Goal: Information Seeking & Learning: Compare options

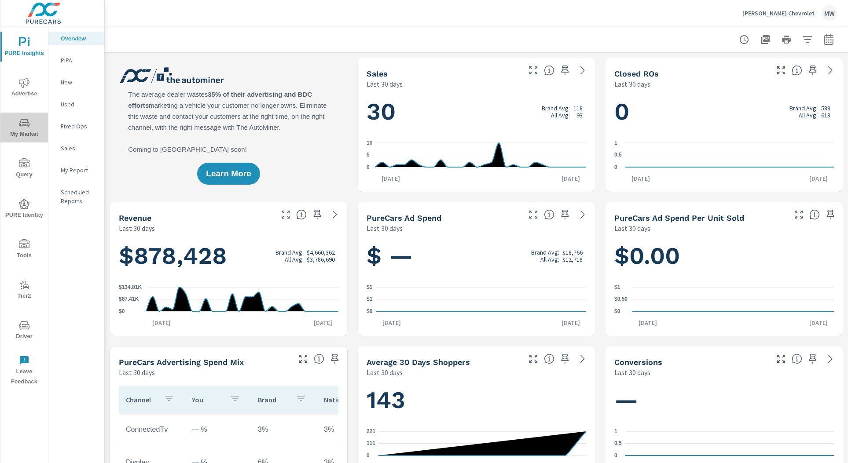
click at [33, 123] on span "My Market" at bounding box center [24, 129] width 42 height 22
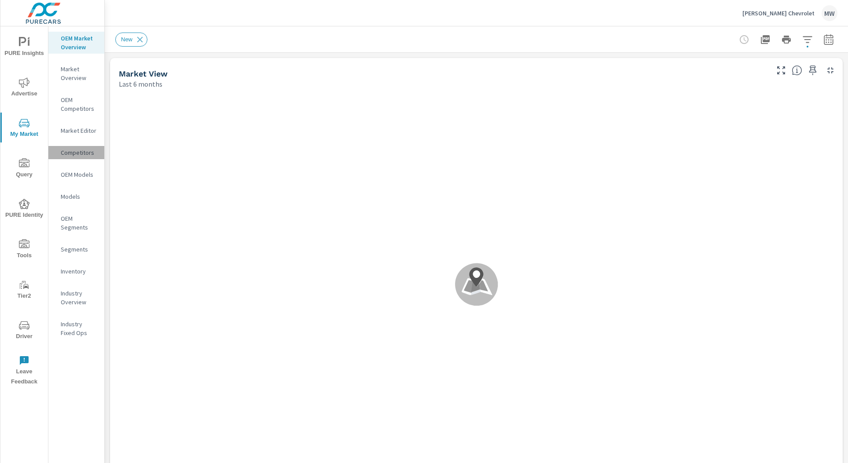
click at [76, 155] on p "Competitors" at bounding box center [79, 152] width 37 height 9
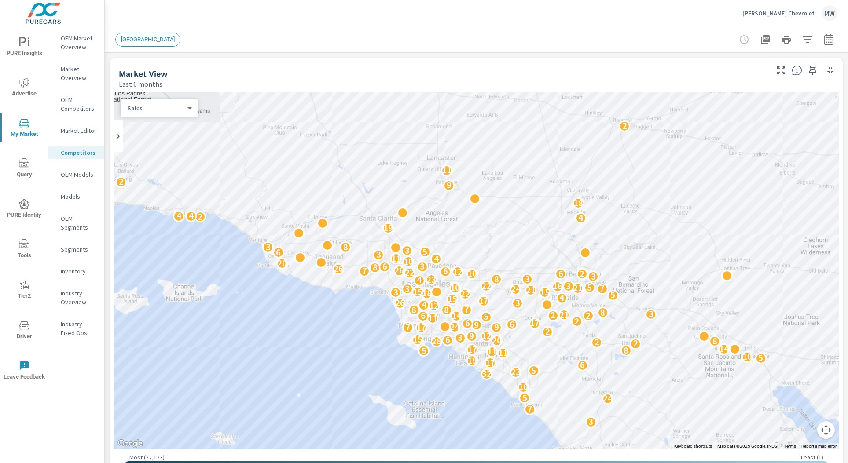
click at [255, 366] on div "10 14 10 8 3 10 10 7 5 7 18 2 24 8 6 4 28 19 6 2 3 7 24 5 10 2 32 23 5 6 17 19 …" at bounding box center [476, 270] width 725 height 357
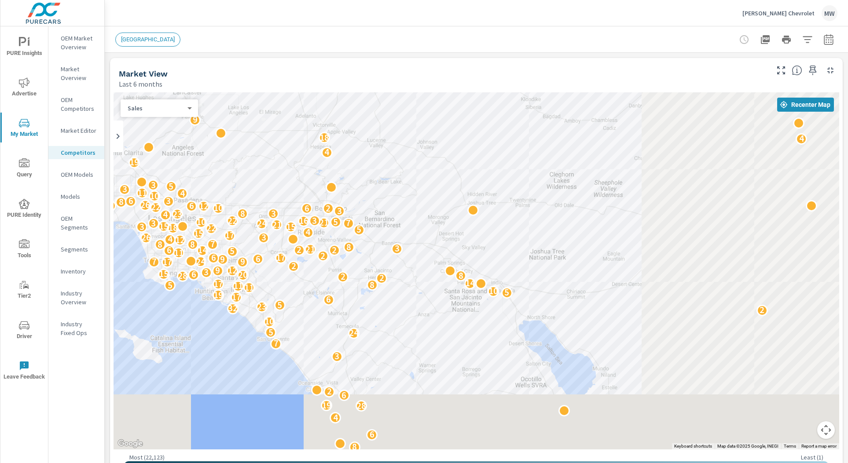
drag, startPoint x: 392, startPoint y: 361, endPoint x: 121, endPoint y: 291, distance: 279.9
click at [121, 291] on div "10 14 10 8 3 10 10 7 5 7 18 2 24 8 6 4 28 19 6 2 3 7 24 5 10 2 32 23 5 6 17 19 …" at bounding box center [476, 270] width 725 height 357
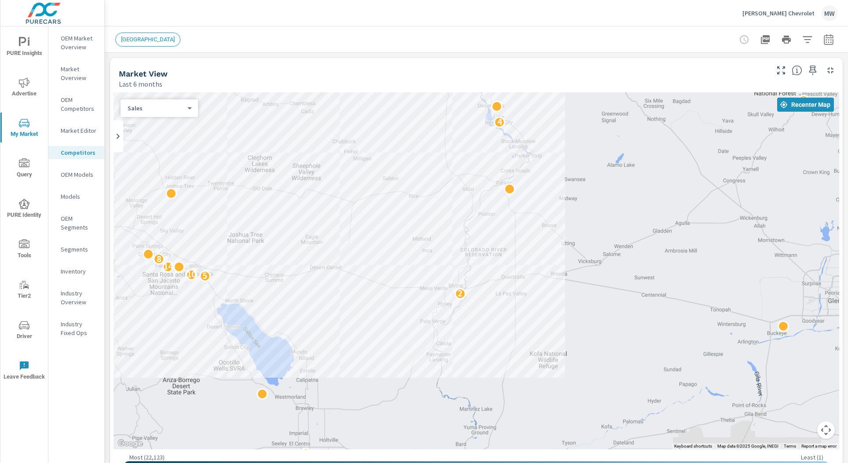
drag, startPoint x: 558, startPoint y: 360, endPoint x: 255, endPoint y: 343, distance: 304.0
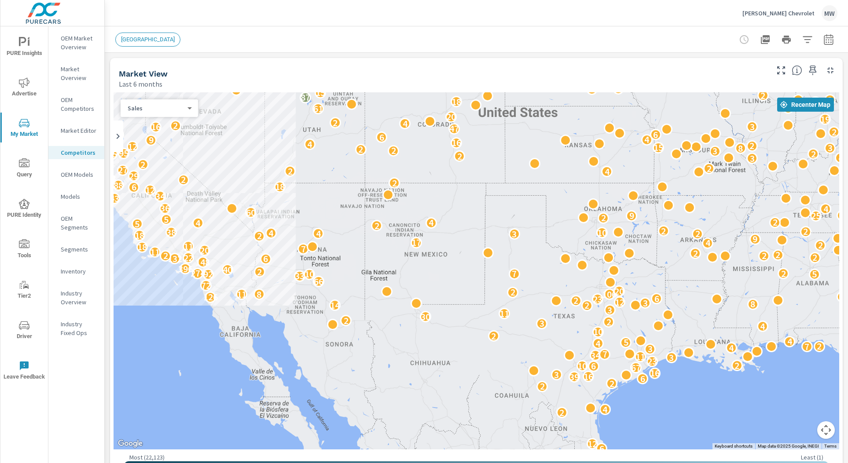
drag, startPoint x: 425, startPoint y: 315, endPoint x: 191, endPoint y: 311, distance: 234.5
click at [190, 311] on div "6 12 2 4 2 2 6 39 16 3 16 67 6 10 2 23 3 11 34 7 3 4 7 2 3 4 5 4 2 10 4 3 2 2 3…" at bounding box center [476, 270] width 725 height 357
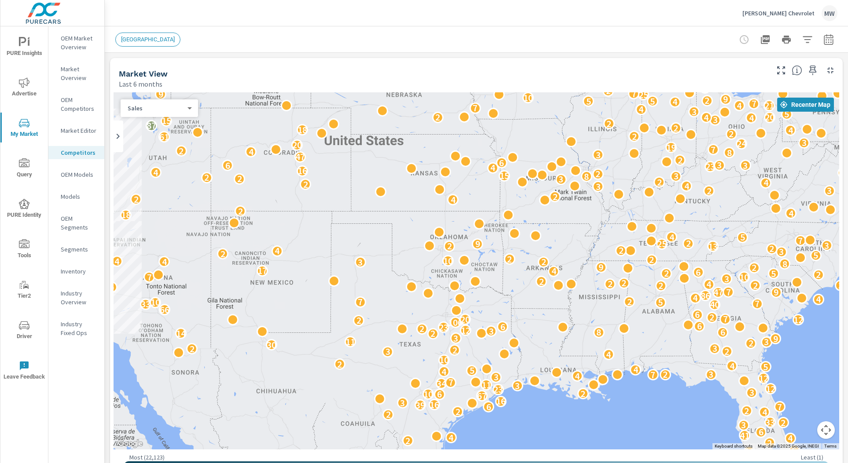
drag, startPoint x: 740, startPoint y: 386, endPoint x: 585, endPoint y: 418, distance: 158.9
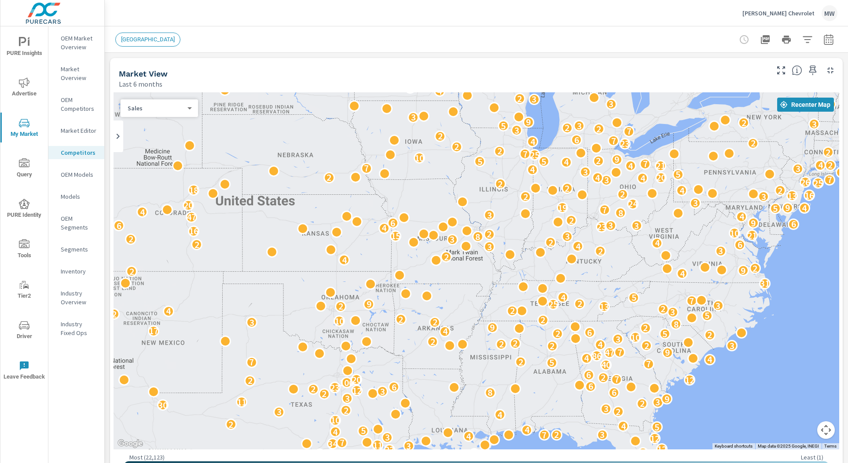
drag, startPoint x: 600, startPoint y: 209, endPoint x: 487, endPoint y: 268, distance: 126.9
click at [487, 268] on div "30 6 53 14 12 29 8 16 6 2 2 4 4 41 6 3 2 33 2 4 2 2 6 7 39 16 3 16 67 6 10 2 3 …" at bounding box center [476, 270] width 725 height 357
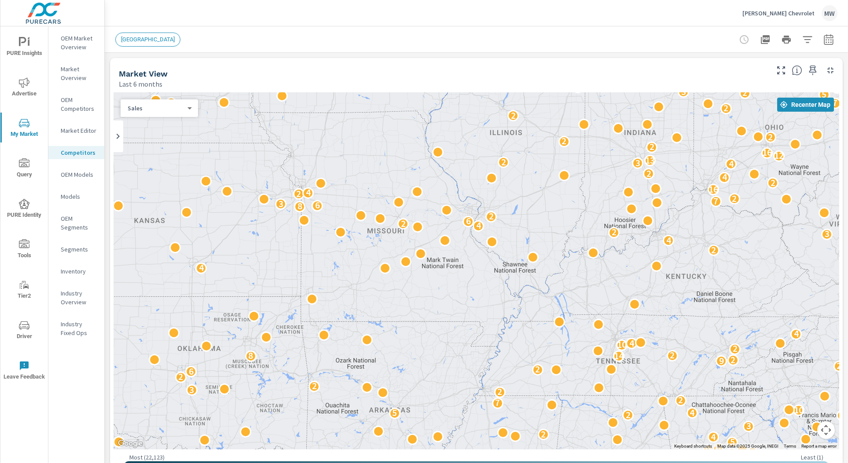
drag, startPoint x: 450, startPoint y: 175, endPoint x: 453, endPoint y: 245, distance: 69.6
click at [453, 245] on div "5 2 2 6 18 4 11 2 2 4 2 6 2 3 44 19 5 9 5 10 51 3 5 3 3 3 21 2 6 12 20 6 21 2 2…" at bounding box center [476, 270] width 725 height 357
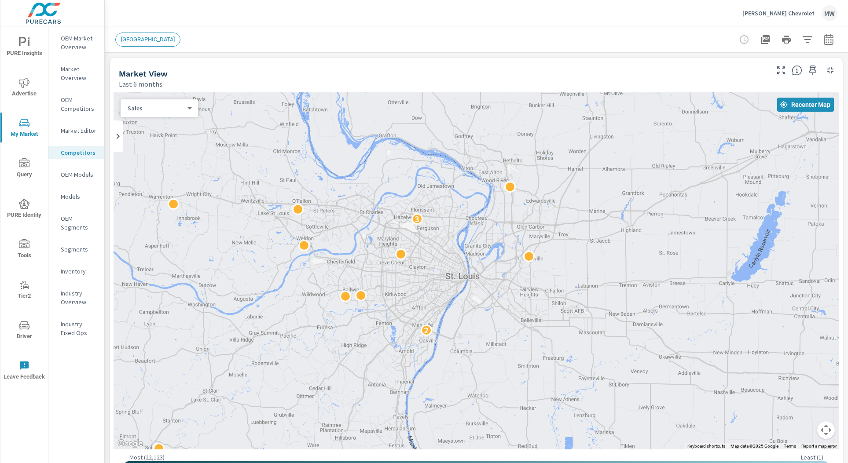
drag, startPoint x: 531, startPoint y: 202, endPoint x: 494, endPoint y: 256, distance: 65.3
click at [356, 386] on div "2 3" at bounding box center [476, 270] width 725 height 357
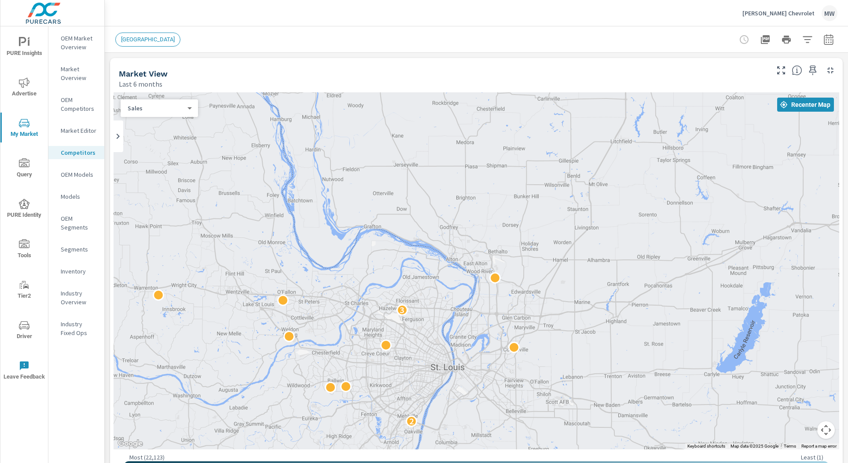
drag, startPoint x: 440, startPoint y: 227, endPoint x: 425, endPoint y: 317, distance: 90.8
click at [425, 320] on div "2 3" at bounding box center [476, 270] width 725 height 357
click at [810, 37] on icon "button" at bounding box center [806, 39] width 9 height 7
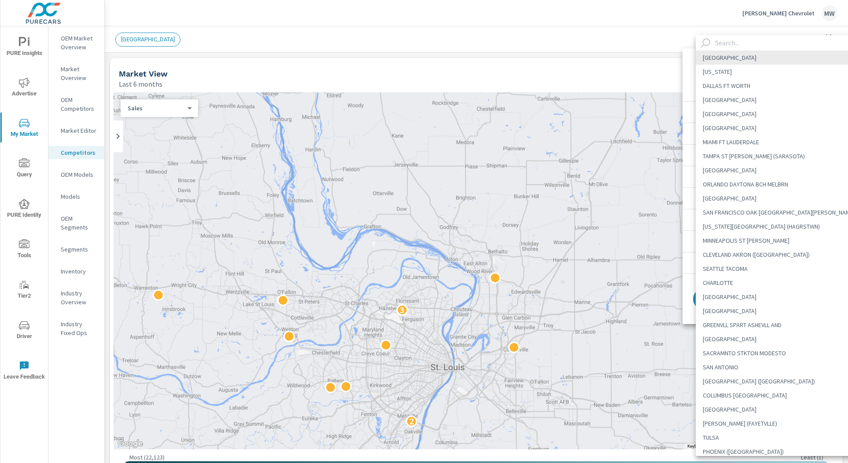
click at [744, 73] on body "PURE Insights Advertise My Market Query PURE Identity Tools Tier2 Driver Leave …" at bounding box center [424, 231] width 848 height 463
click at [730, 42] on input "text" at bounding box center [786, 42] width 150 height 15
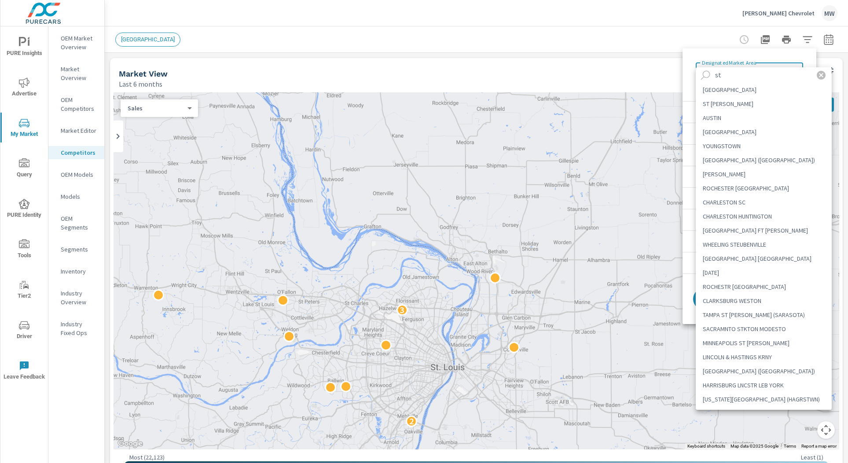
type input "st"
click at [716, 92] on li "ST LOUIS" at bounding box center [764, 90] width 136 height 14
type Area "ST LOUIS"
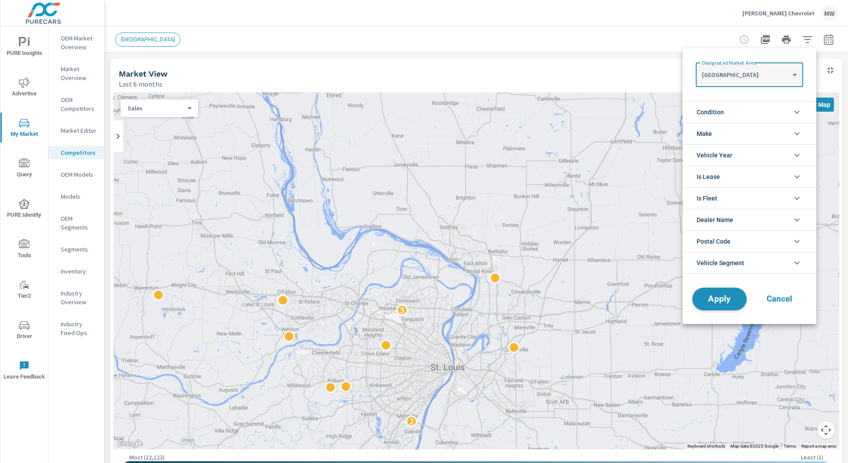
click at [734, 300] on span "Apply" at bounding box center [719, 299] width 36 height 8
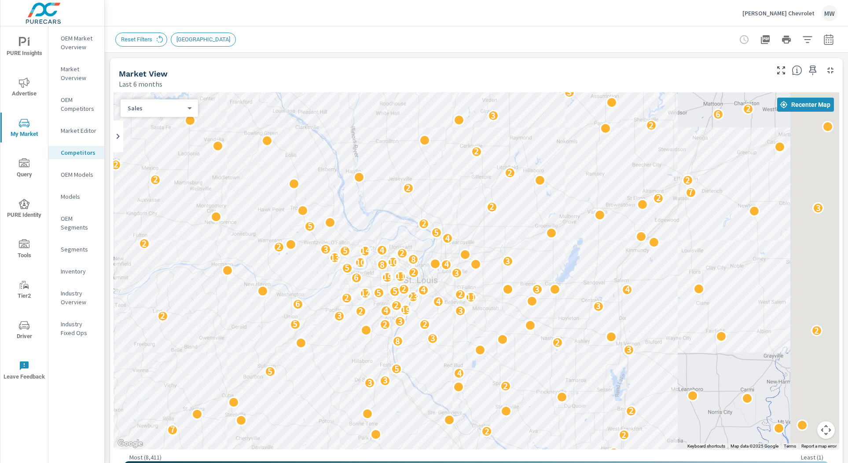
drag, startPoint x: 385, startPoint y: 266, endPoint x: 304, endPoint y: 283, distance: 81.9
click at [304, 283] on div "5 2 8 7 3 2 2 3 2 2 4 2 3 4 13 12 2 11 2 2 3 2 3 7 2 9 2 3 3 2 2 7 2 13 4 2 2 2…" at bounding box center [476, 270] width 725 height 357
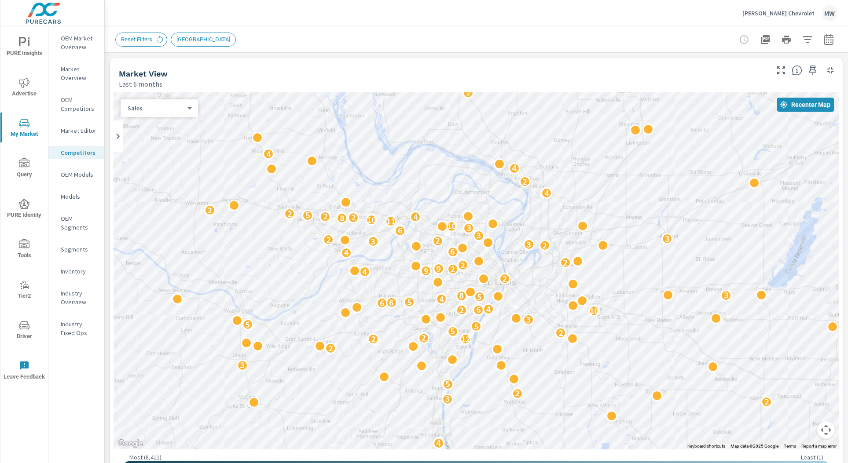
click at [75, 107] on p "OEM Competitors" at bounding box center [79, 104] width 37 height 18
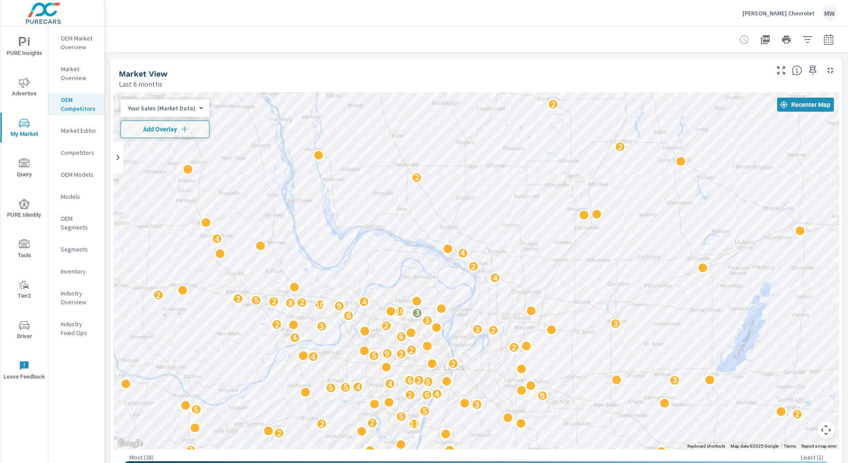
click at [180, 108] on body "PURE Insights Advertise My Market Query PURE Identity Tools Tier2 Driver Leave …" at bounding box center [424, 231] width 848 height 463
click at [155, 163] on li "Market Rank" at bounding box center [164, 165] width 86 height 14
click at [180, 127] on icon "button" at bounding box center [179, 129] width 9 height 9
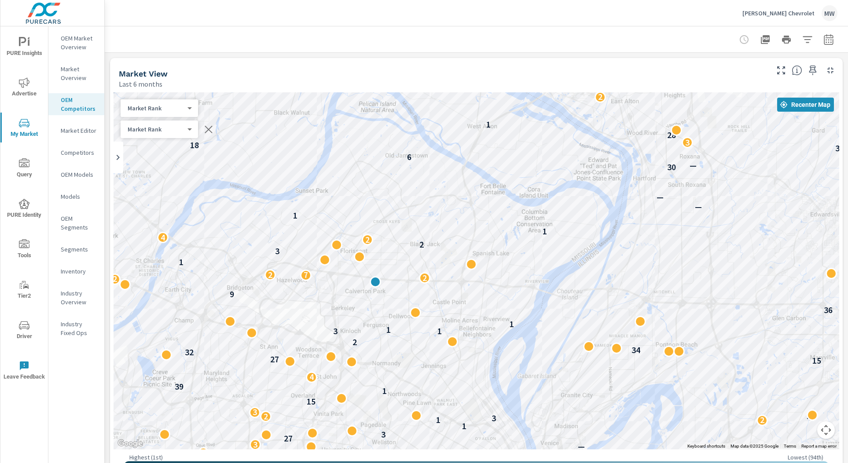
drag, startPoint x: 420, startPoint y: 286, endPoint x: 423, endPoint y: 210, distance: 75.8
click at [423, 210] on div "24 4 — — 39 — 34 3 — 4 — 2 3 3 — 2 3 — 3 — 2 19 3 28 — — 9 5 16 — — 47 32 40 — …" at bounding box center [476, 270] width 725 height 357
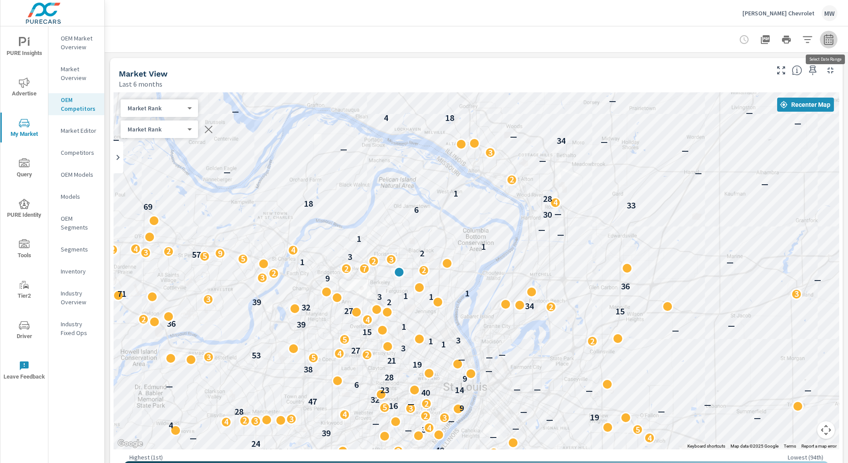
click at [831, 40] on icon "button" at bounding box center [828, 39] width 11 height 11
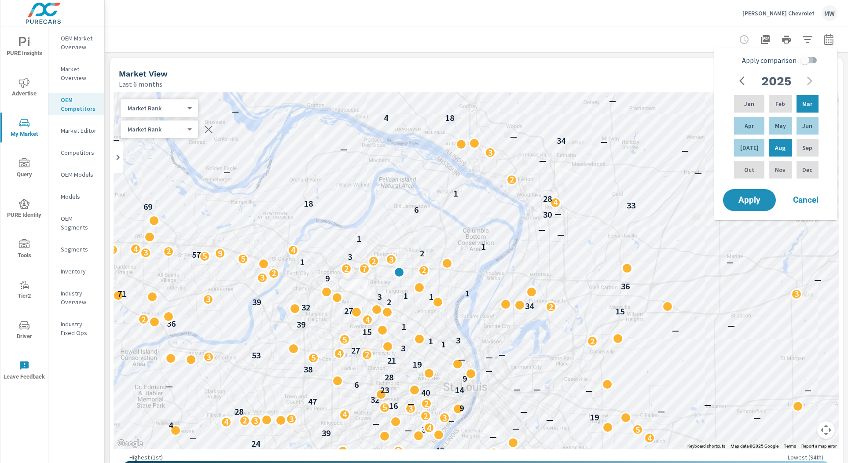
click at [800, 60] on input "Apply comparison" at bounding box center [805, 60] width 50 height 17
checkbox input "true"
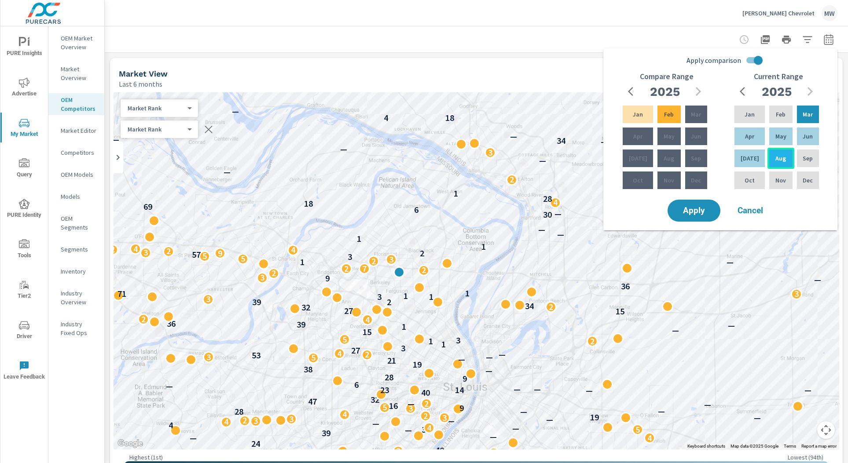
click at [776, 160] on p "Aug" at bounding box center [780, 158] width 11 height 9
click at [824, 40] on icon "button" at bounding box center [828, 39] width 9 height 11
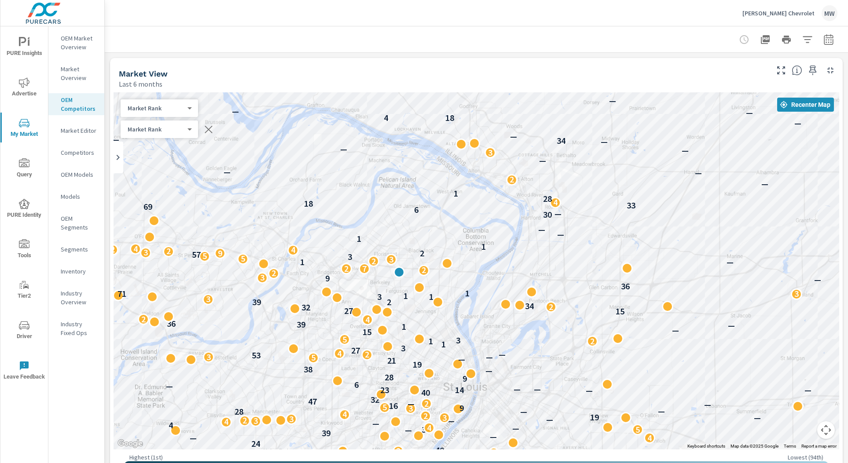
click at [119, 159] on icon at bounding box center [118, 157] width 11 height 11
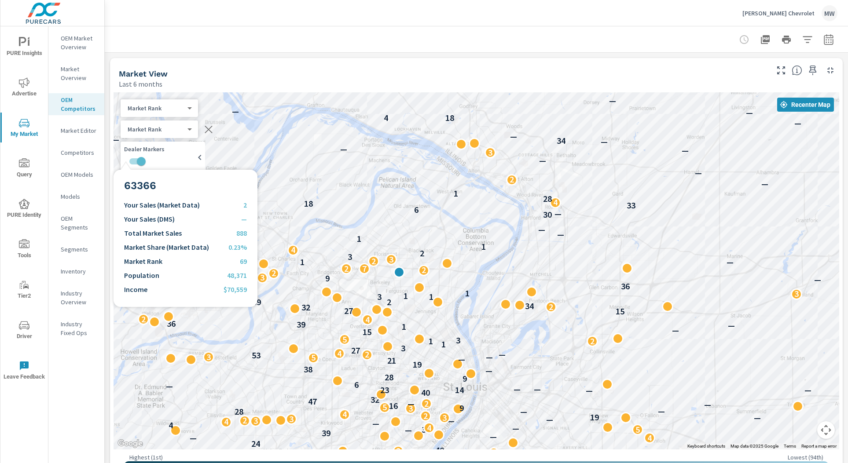
click at [119, 159] on div "— — — 49 — — — — — 18 — — — — — — — 2 2 — — — — — 5 89 — 45 — 94 — — — 2 — — — …" at bounding box center [476, 270] width 725 height 357
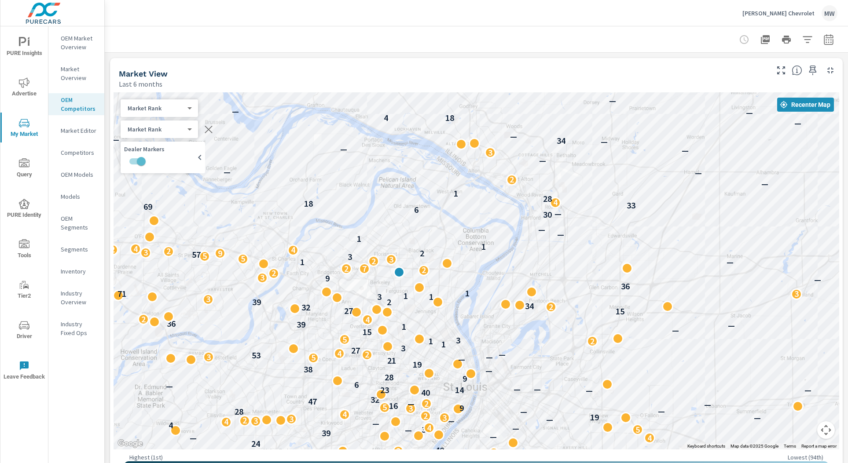
click at [70, 130] on p "Market Editor" at bounding box center [79, 130] width 37 height 9
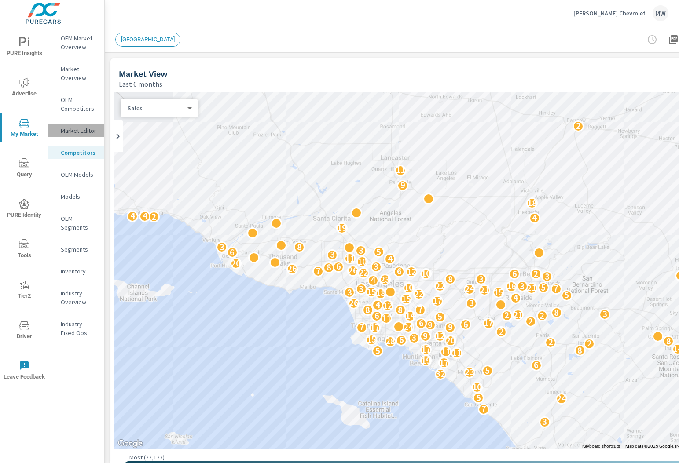
click at [71, 129] on p "Market Editor" at bounding box center [79, 130] width 37 height 9
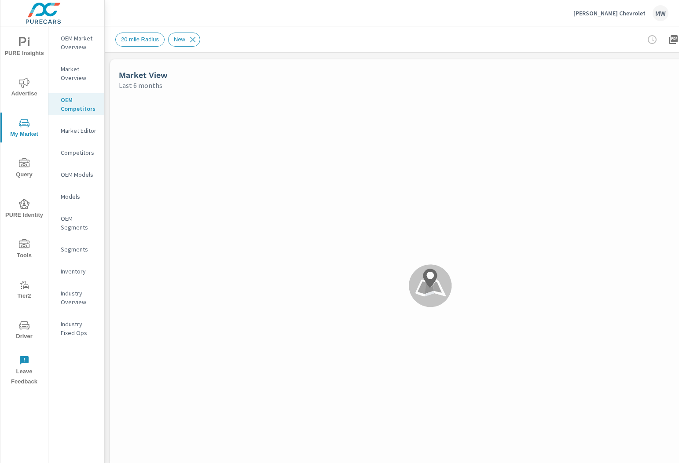
click at [75, 78] on p "Market Overview" at bounding box center [79, 74] width 37 height 18
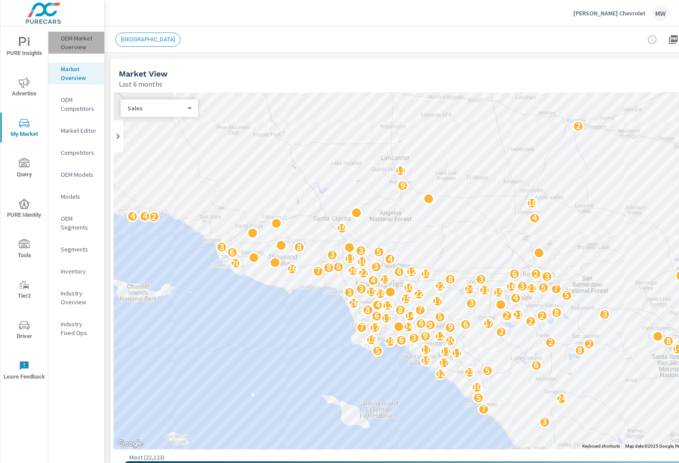
click at [80, 37] on p "OEM Market Overview" at bounding box center [79, 43] width 37 height 18
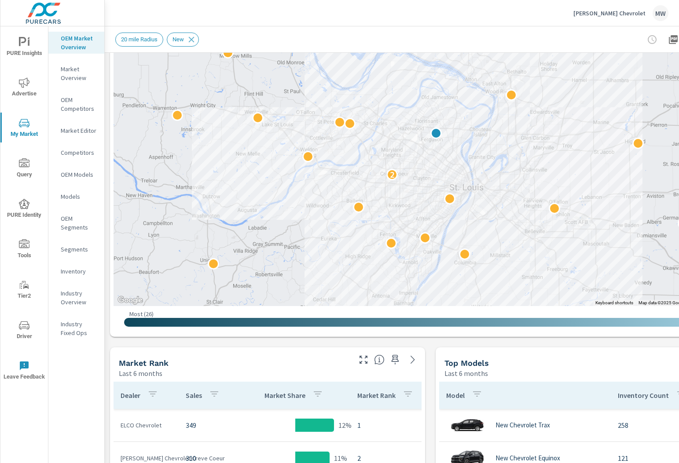
scroll to position [143, 0]
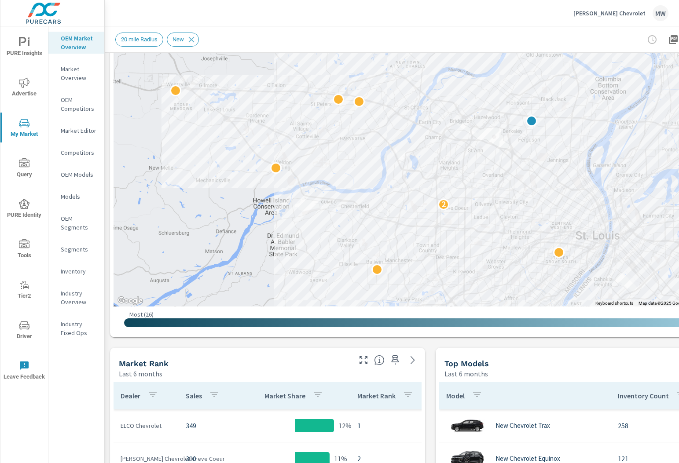
drag, startPoint x: 329, startPoint y: 152, endPoint x: 314, endPoint y: 172, distance: 24.8
click at [314, 172] on div "2" at bounding box center [431, 127] width 634 height 357
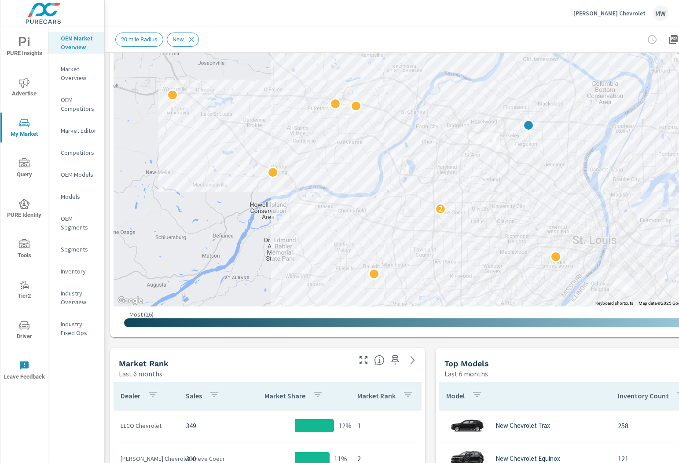
click at [321, 164] on div "2" at bounding box center [431, 127] width 634 height 357
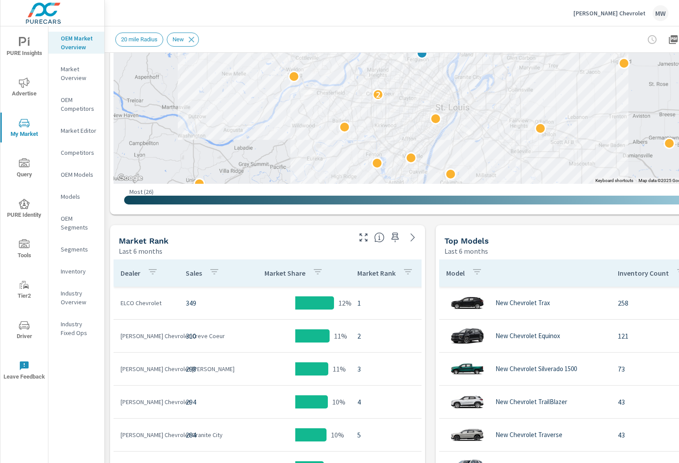
scroll to position [271, 0]
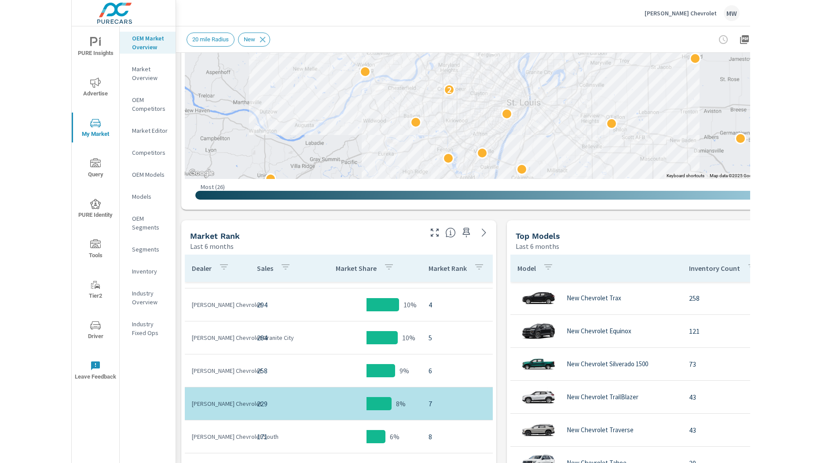
scroll to position [91, 0]
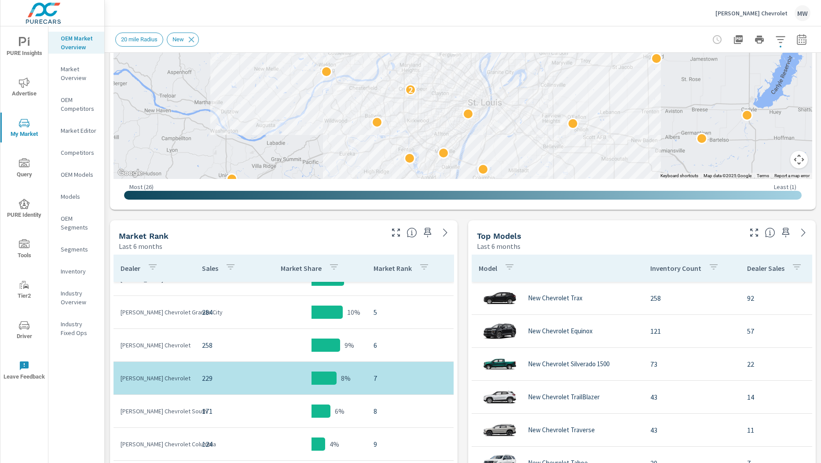
scroll to position [110, 0]
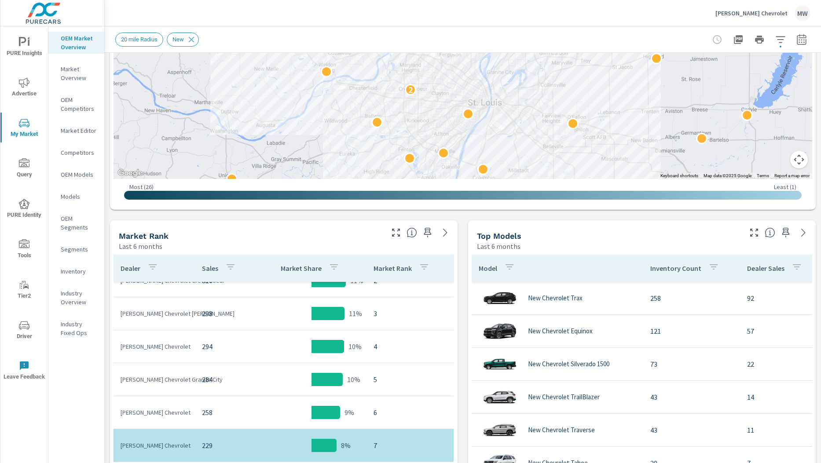
scroll to position [29, 0]
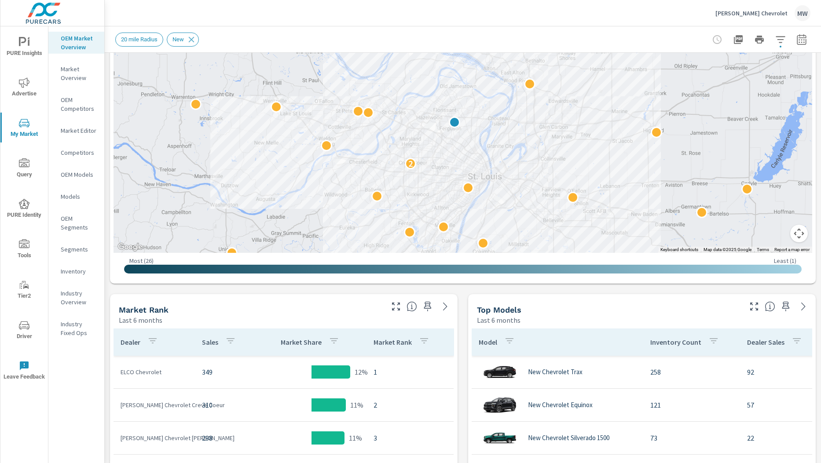
scroll to position [198, 0]
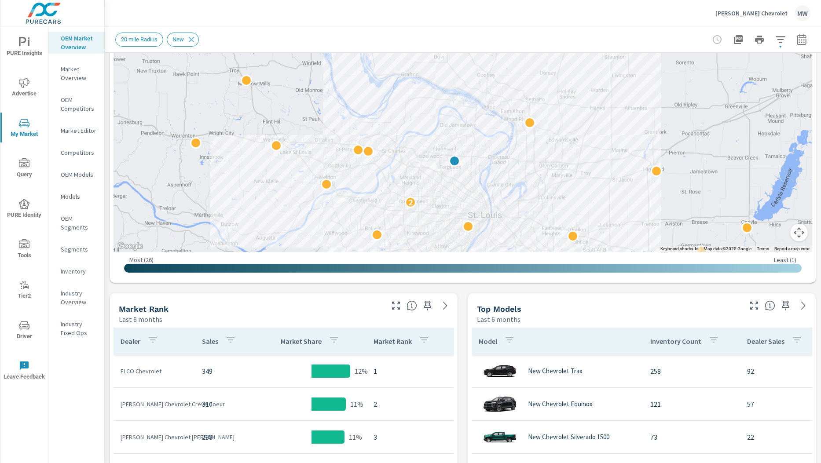
drag, startPoint x: 520, startPoint y: 221, endPoint x: 520, endPoint y: 265, distance: 43.6
click at [520, 265] on div "← Move left → Move right ↑ Move up ↓ Move down + Zoom in - Zoom out Home Jump l…" at bounding box center [463, 87] width 699 height 385
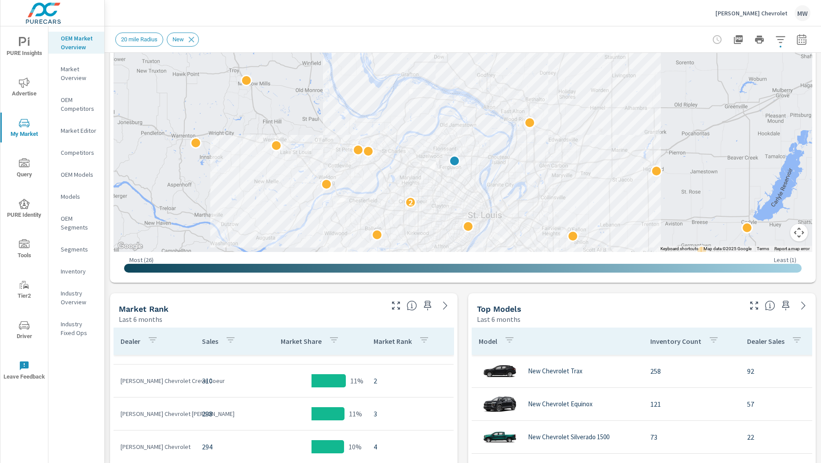
scroll to position [27, 0]
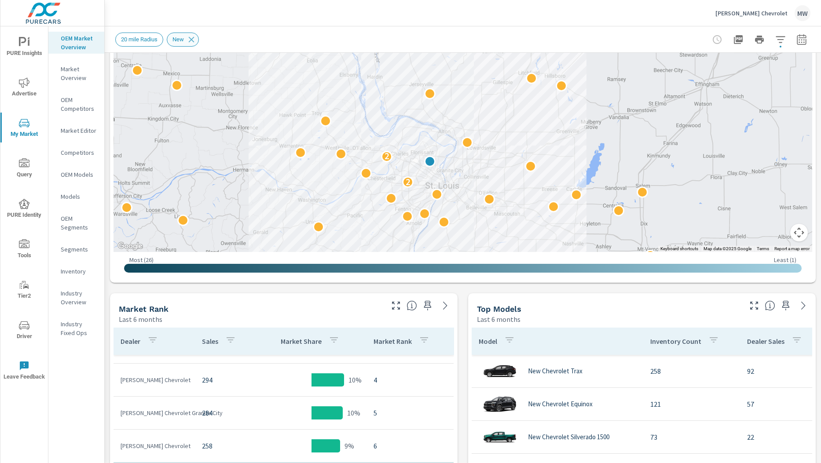
click at [188, 37] on span "New" at bounding box center [178, 39] width 22 height 7
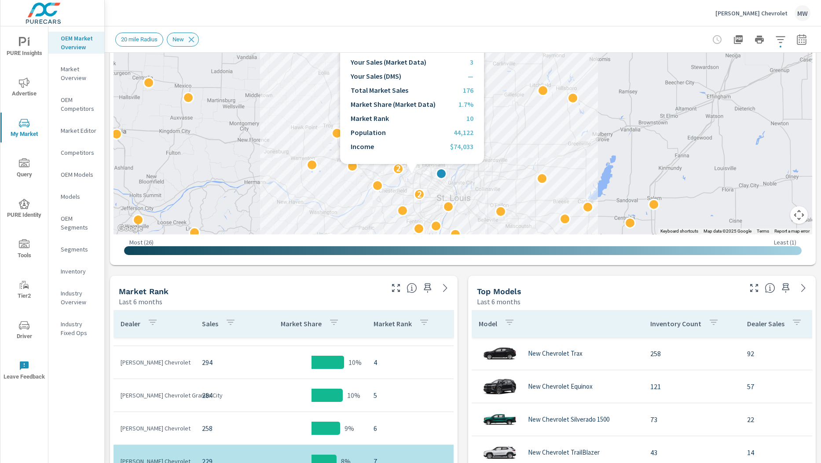
scroll to position [216, 0]
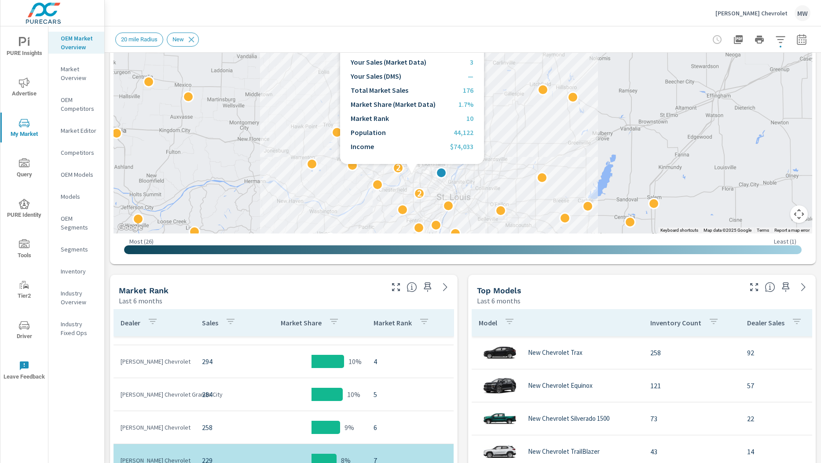
click at [412, 175] on div "2 2" at bounding box center [463, 54] width 699 height 357
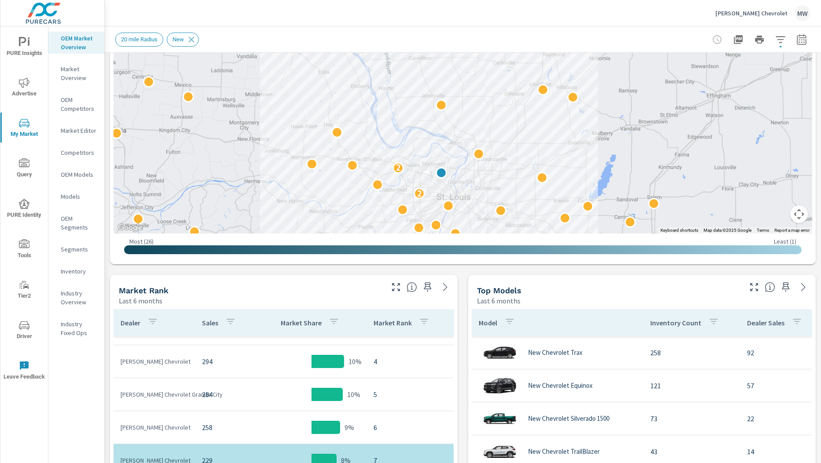
click at [660, 13] on div "[PERSON_NAME] Chevrolet MW" at bounding box center [462, 13] width 695 height 26
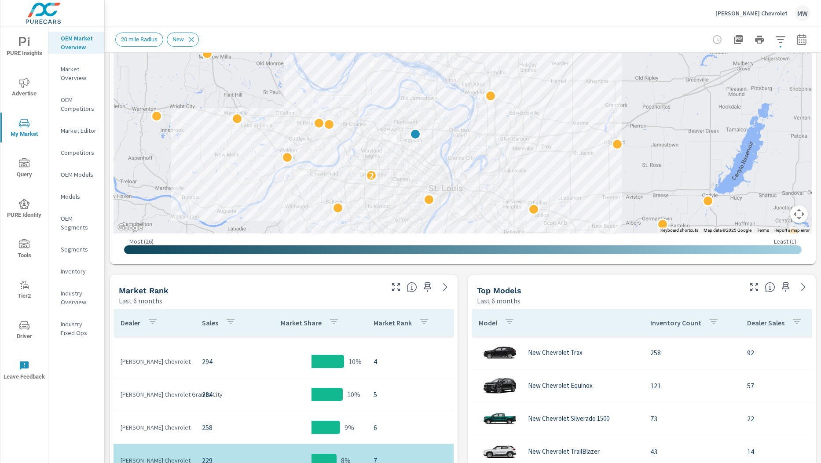
drag, startPoint x: 463, startPoint y: 182, endPoint x: 476, endPoint y: 145, distance: 39.5
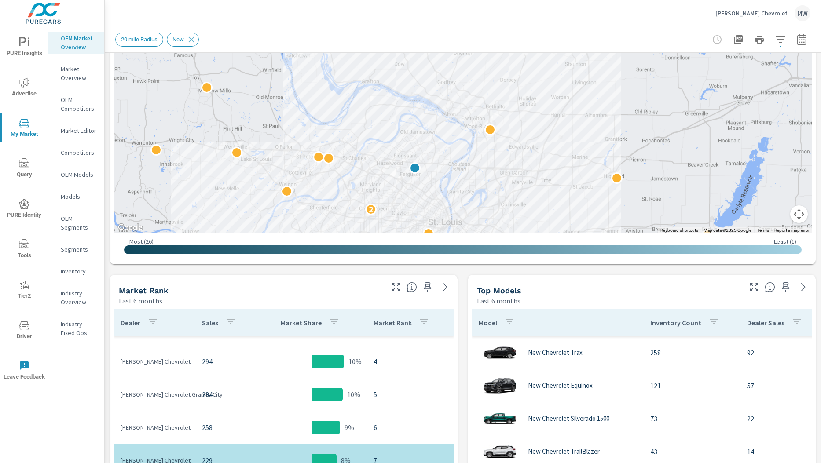
drag, startPoint x: 537, startPoint y: 156, endPoint x: 537, endPoint y: 198, distance: 41.4
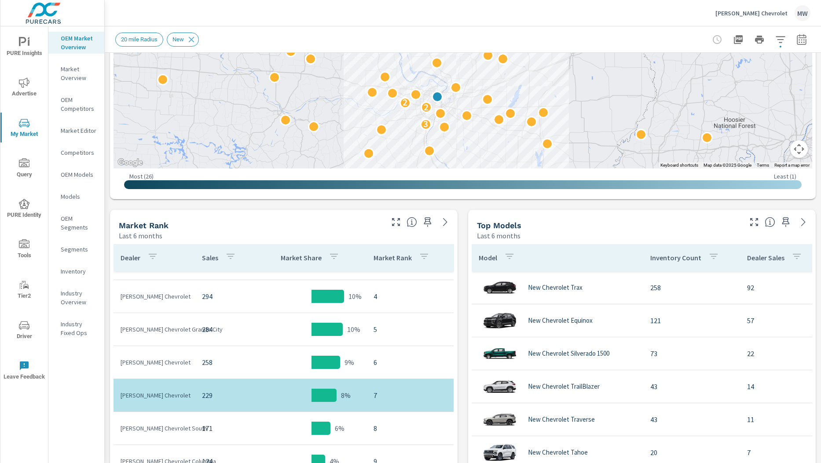
scroll to position [289, 0]
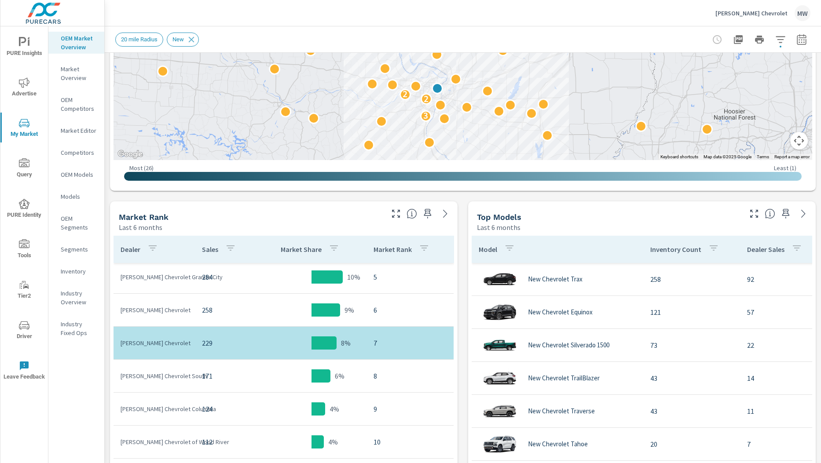
scroll to position [59, 0]
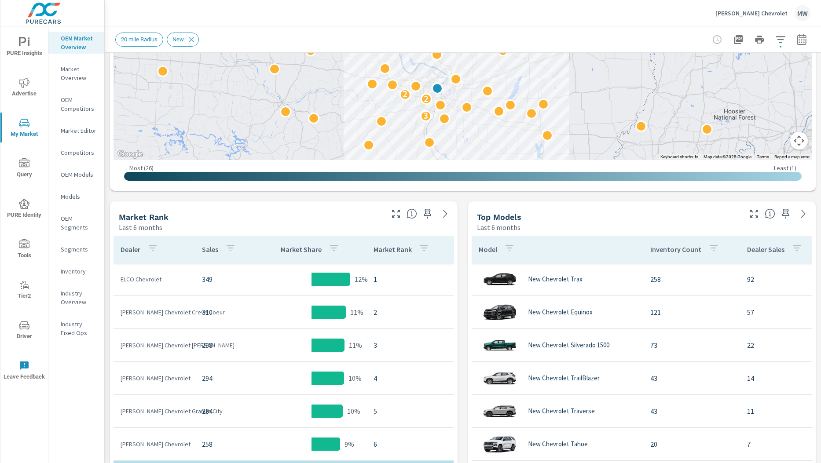
click at [152, 282] on p "ELCO Chevrolet" at bounding box center [154, 279] width 67 height 9
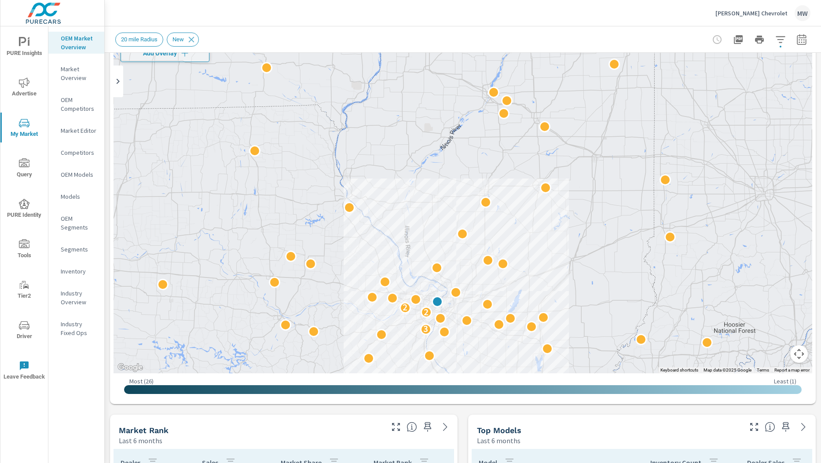
scroll to position [76, 0]
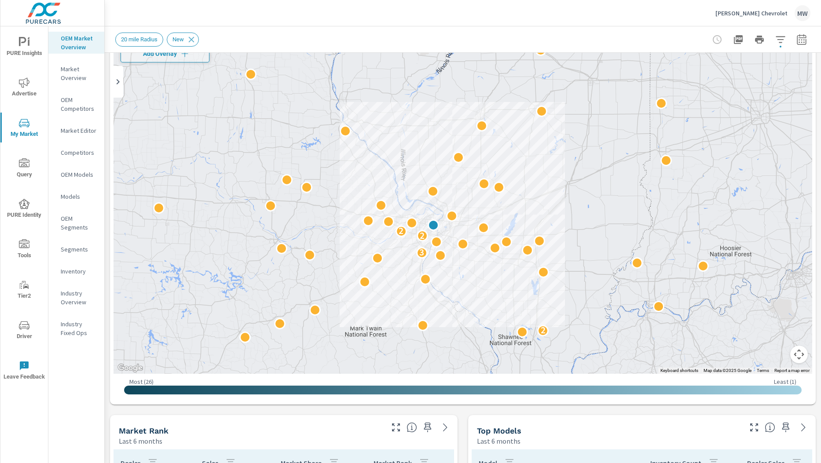
drag, startPoint x: 438, startPoint y: 257, endPoint x: 434, endPoint y: 183, distance: 74.5
click at [434, 183] on div "2 3 2 2 2" at bounding box center [463, 195] width 699 height 357
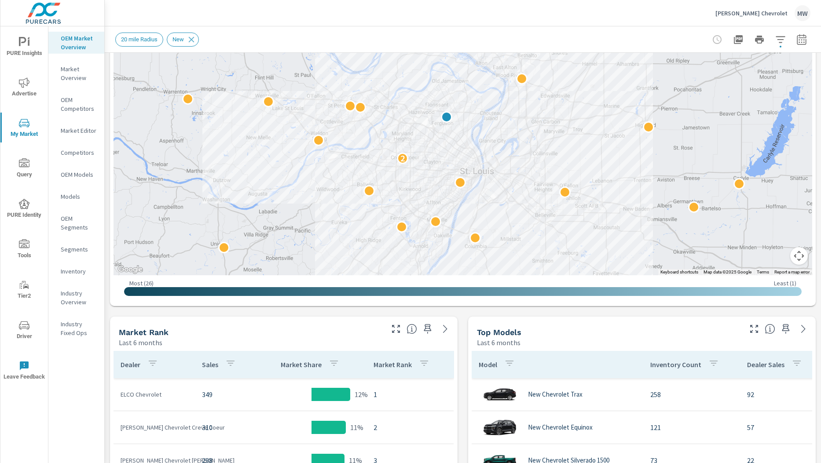
scroll to position [176, 0]
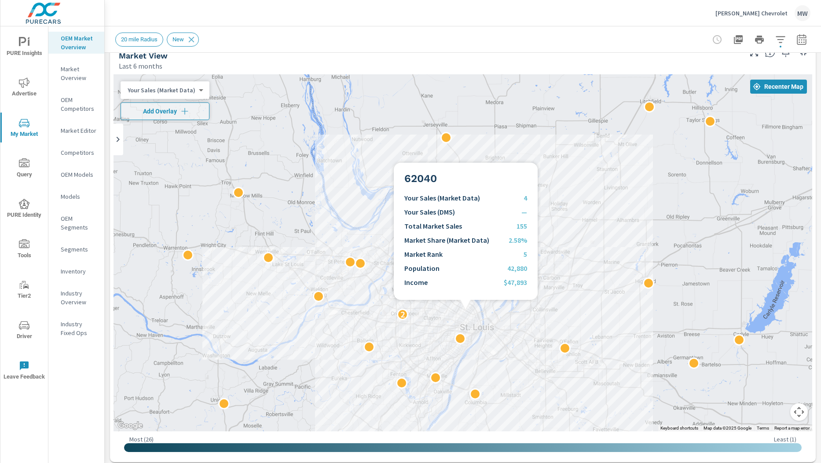
scroll to position [16, 0]
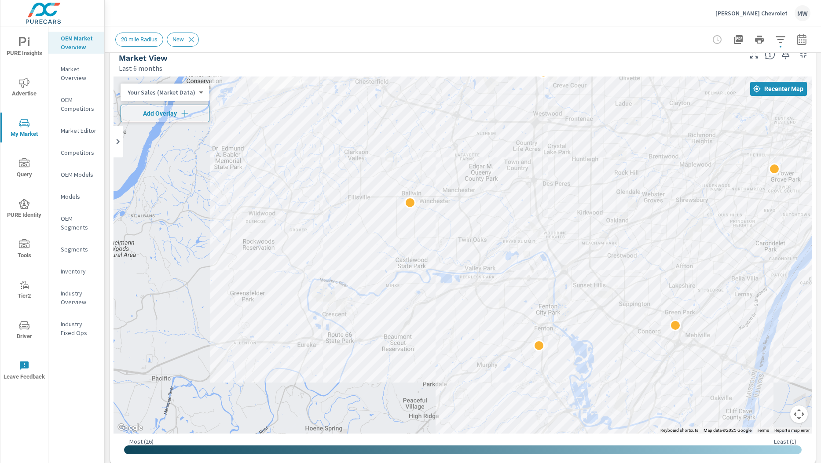
drag, startPoint x: 567, startPoint y: 169, endPoint x: 369, endPoint y: 362, distance: 276.6
click at [369, 362] on div "2" at bounding box center [463, 255] width 699 height 357
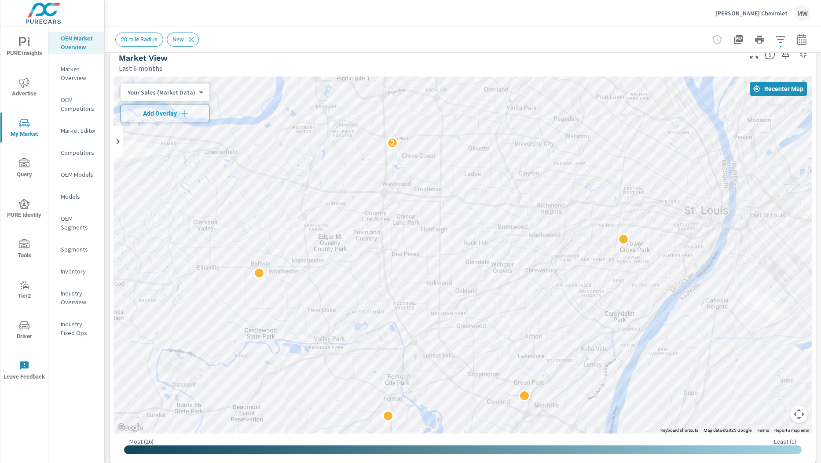
drag, startPoint x: 659, startPoint y: 228, endPoint x: 506, endPoint y: 297, distance: 167.6
click at [506, 297] on div "2" at bounding box center [463, 255] width 699 height 357
